Goal: Find specific page/section: Find specific page/section

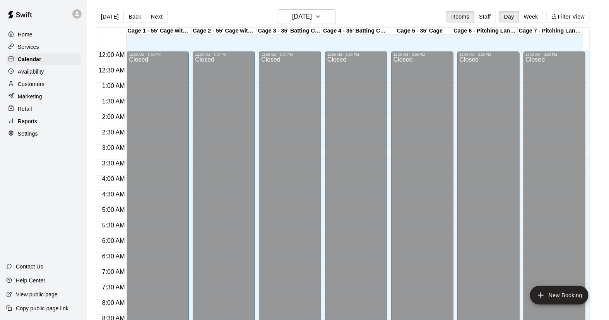
scroll to position [442, 0]
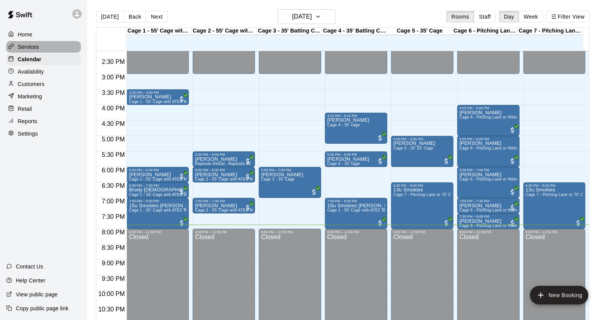
click at [24, 49] on p "Services" at bounding box center [28, 47] width 21 height 8
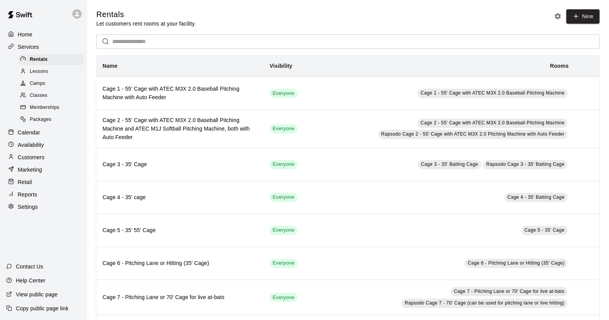
click at [38, 85] on span "Camps" at bounding box center [37, 84] width 15 height 8
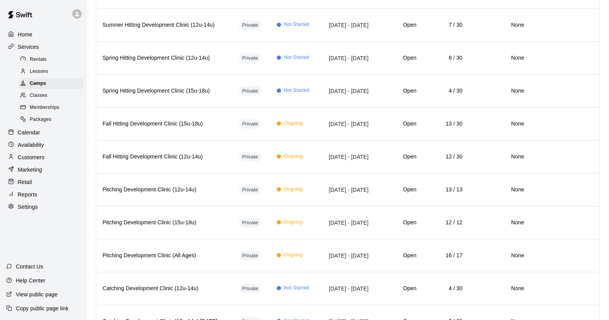
scroll to position [122, 0]
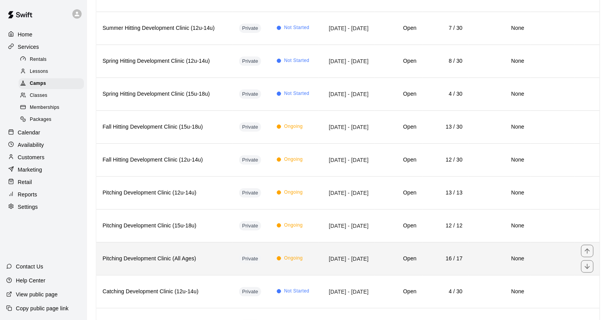
click at [375, 264] on td "[DATE] - [DATE]" at bounding box center [347, 258] width 56 height 33
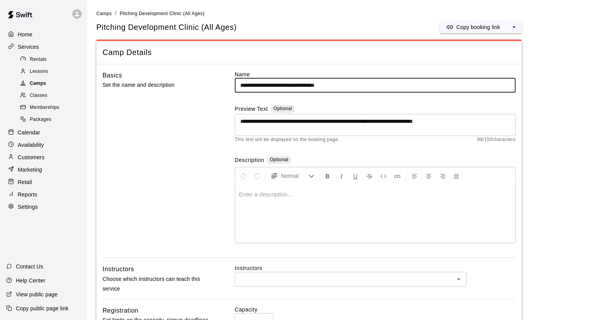
click at [41, 86] on span "Camps" at bounding box center [38, 84] width 16 height 8
